Goal: Transaction & Acquisition: Purchase product/service

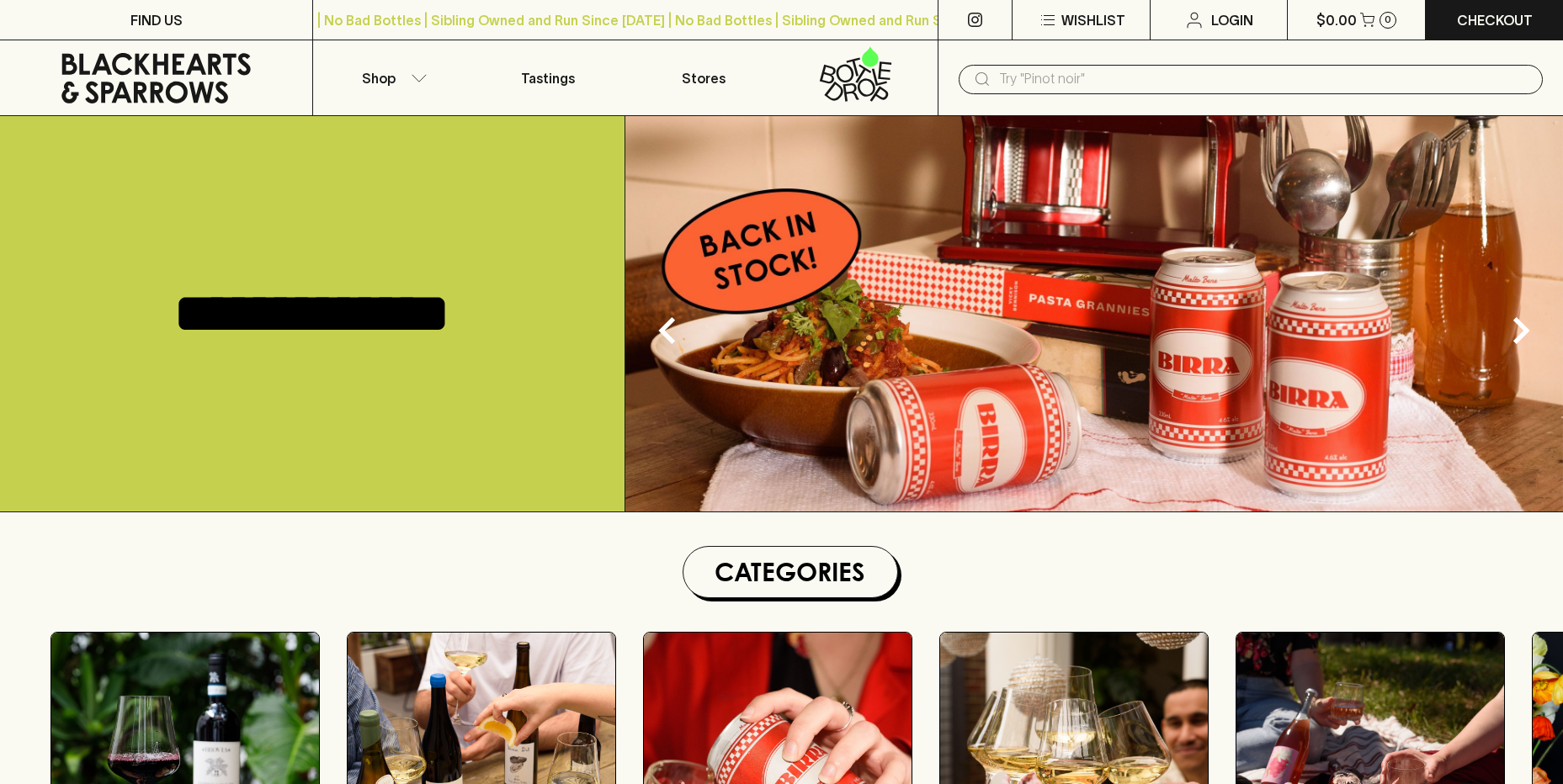
click at [1150, 81] on input "text" at bounding box center [1264, 79] width 531 height 27
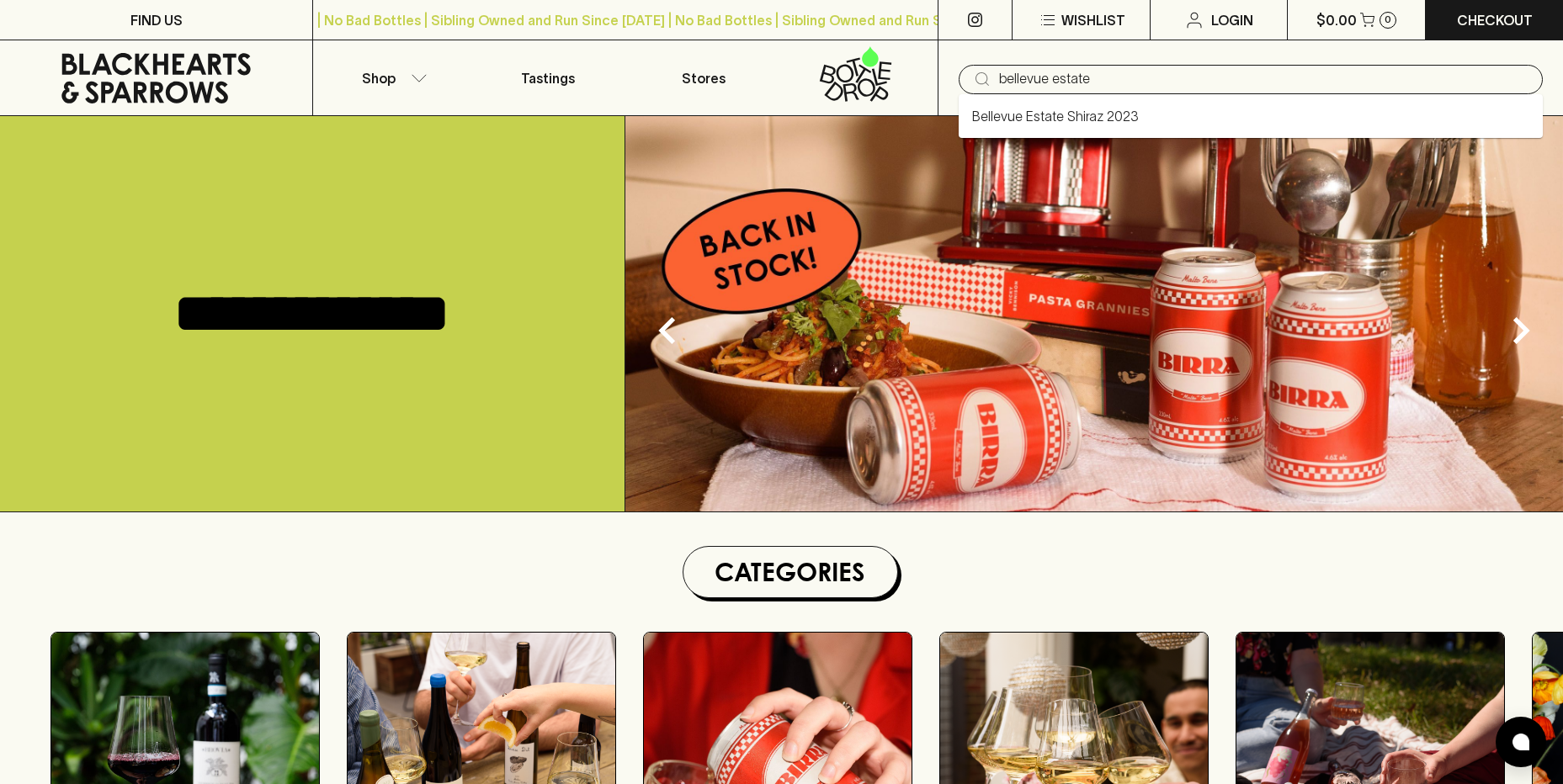
type input "bellevue estate"
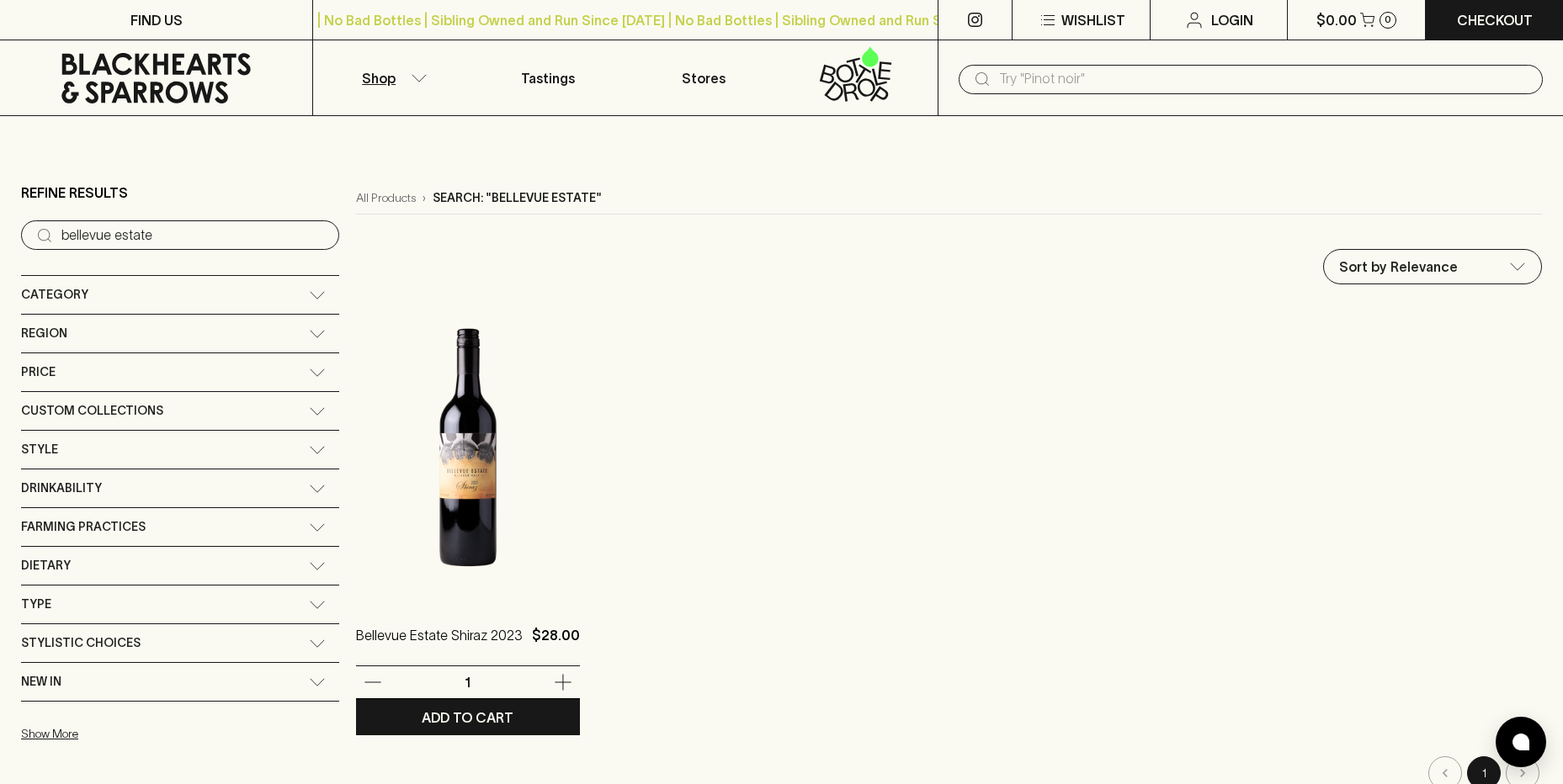
click at [361, 405] on img at bounding box center [468, 453] width 224 height 295
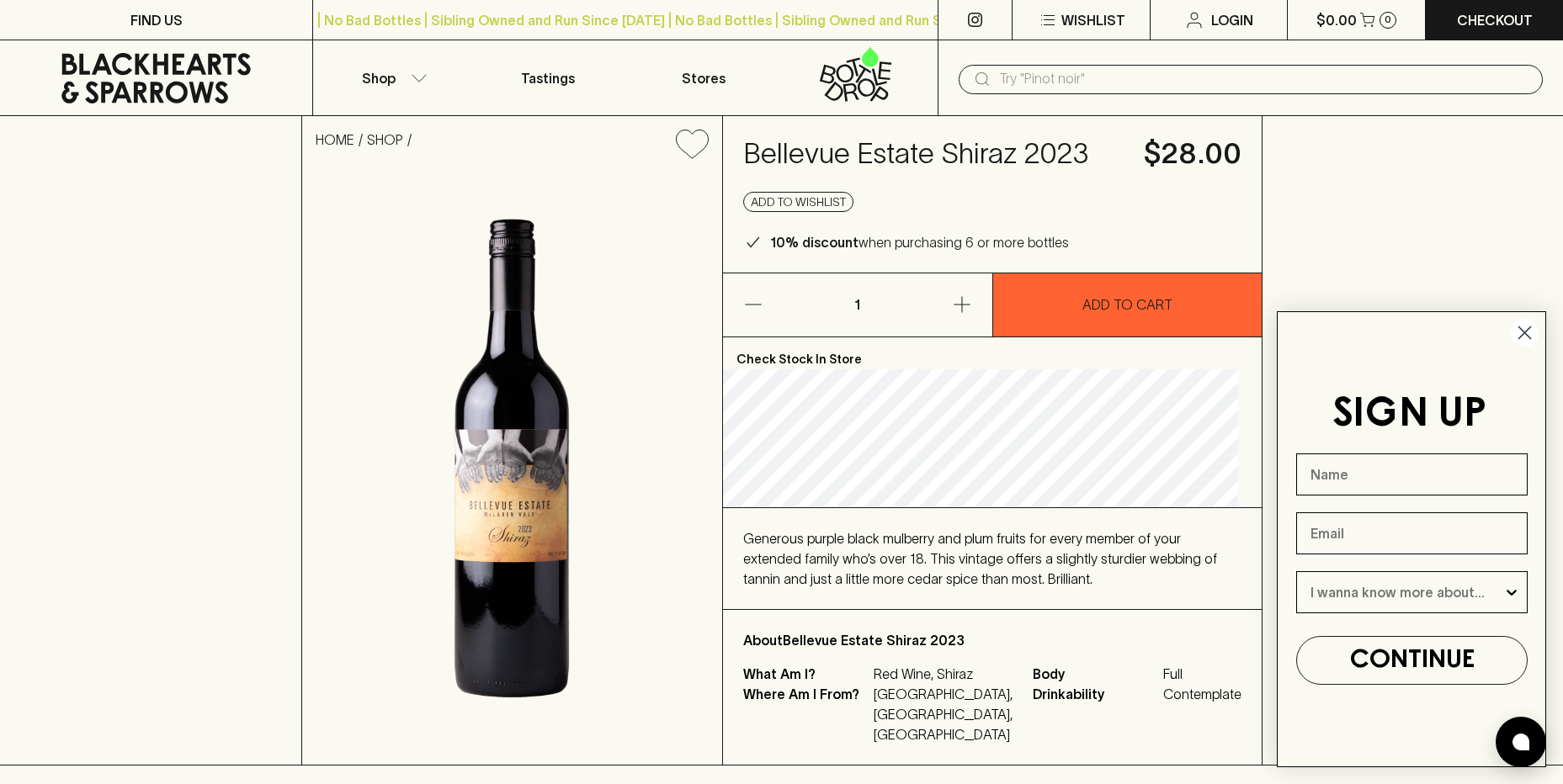
click at [1526, 328] on circle "Close dialog" at bounding box center [1524, 333] width 28 height 28
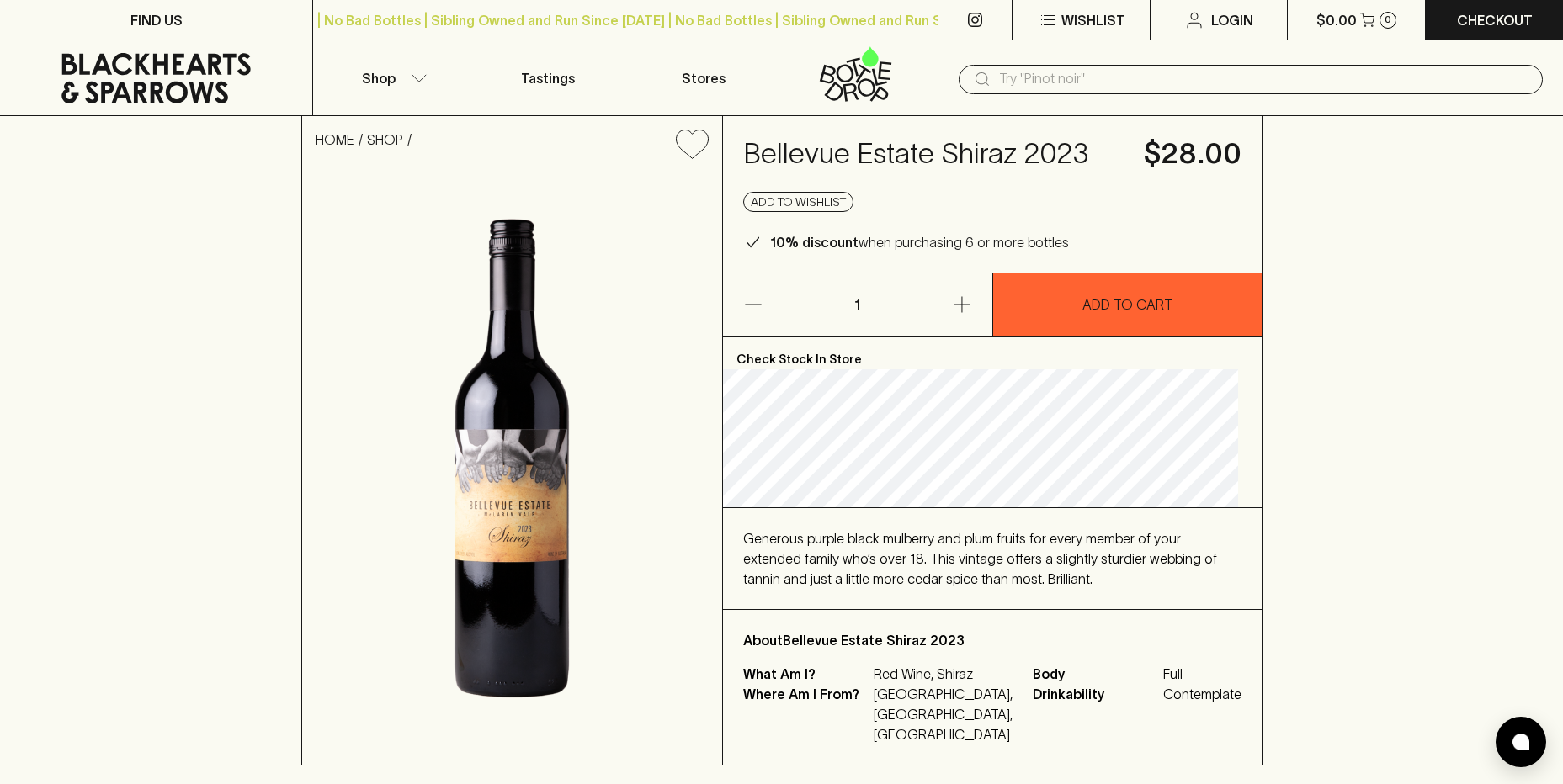
click at [1439, 337] on div "HOME SHOP [GEOGRAPHIC_DATA] Shiraz 2023 $28.00 Add to wishlist 10% discount whe…" at bounding box center [782, 441] width 1563 height 650
click at [1406, 205] on div "HOME SHOP [GEOGRAPHIC_DATA] Shiraz 2023 $28.00 Add to wishlist 10% discount whe…" at bounding box center [782, 441] width 1563 height 650
